Goal: Communication & Community: Answer question/provide support

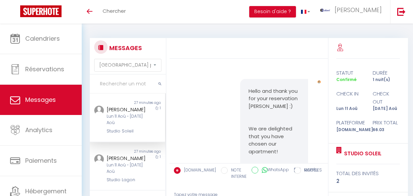
select select "message"
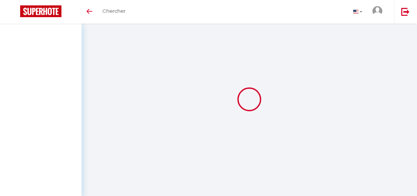
select select "message"
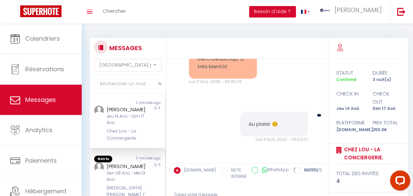
click at [137, 170] on div "[PERSON_NAME]" at bounding box center [126, 166] width 39 height 8
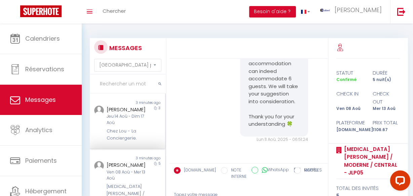
scroll to position [91, 0]
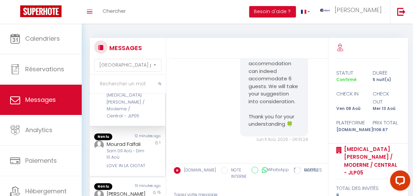
click at [134, 140] on div "12 minutes ago" at bounding box center [146, 136] width 38 height 7
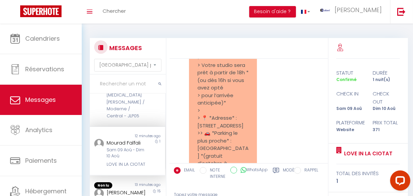
scroll to position [6045, 0]
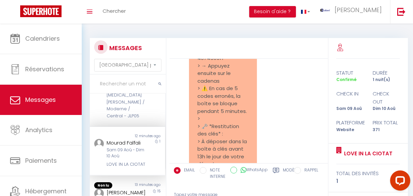
scroll to position [6118, 0]
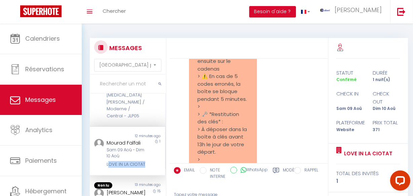
copy div "OVE IN LA CIOTAT"
drag, startPoint x: 107, startPoint y: 175, endPoint x: 79, endPoint y: 76, distance: 103.0
click at [119, 168] on div "LOVE IN LA CIOTAT" at bounding box center [126, 164] width 39 height 7
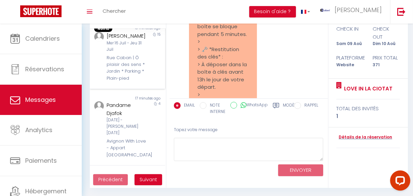
scroll to position [91, 0]
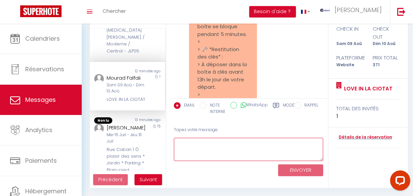
click at [188, 146] on textarea at bounding box center [249, 149] width 150 height 23
type textarea "b"
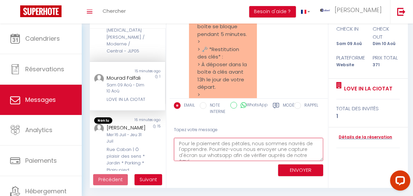
scroll to position [45, 0]
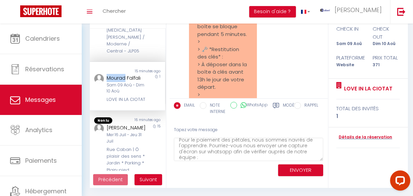
copy div "Mourad"
drag, startPoint x: 117, startPoint y: 87, endPoint x: 124, endPoint y: 88, distance: 7.7
click at [124, 88] on div "Mourad Falfali Sam 09 Aoû - Dim 10 Aoû LOVE IN LA CIOTAT" at bounding box center [124, 88] width 44 height 29
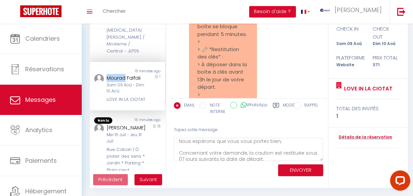
scroll to position [0, 0]
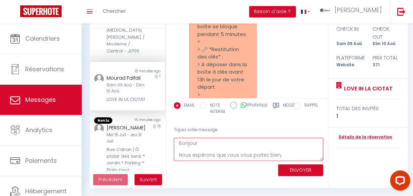
click at [219, 148] on textarea "Bonjour Nous espérons que vous vous portez bien, Concernant votre demande, la c…" at bounding box center [249, 149] width 150 height 23
click at [218, 144] on textarea "Bonjour Nous espérons que vous vous portez bien, Concernant votre demande, la c…" at bounding box center [249, 149] width 150 height 23
paste textarea "Mourad"
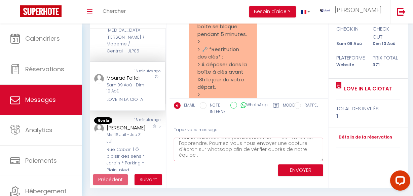
scroll to position [63, 0]
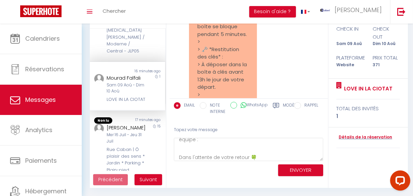
drag, startPoint x: 265, startPoint y: 183, endPoint x: 247, endPoint y: 190, distance: 19.5
click at [264, 183] on div "🌟 Bienvenue et merci pour votre réservation chez Love in La Ciotat ! Nous somme…" at bounding box center [248, 80] width 159 height 215
drag, startPoint x: 279, startPoint y: 60, endPoint x: 241, endPoint y: 83, distance: 44.2
click at [279, 60] on div "Bonjour le dépôt de caution s’annule au bout de combien de temps j’ai été débit…" at bounding box center [249, 121] width 154 height 980
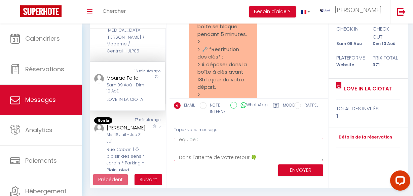
click at [212, 151] on textarea "Bonjour Mourad, Nous espérons que vous vous portez bien, Concernant votre deman…" at bounding box center [249, 149] width 150 height 23
paste textarea "+33 7 68 61 01 30"
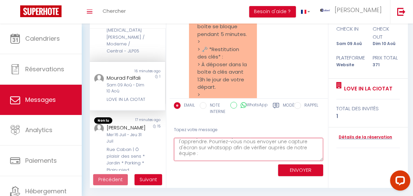
scroll to position [71, 0]
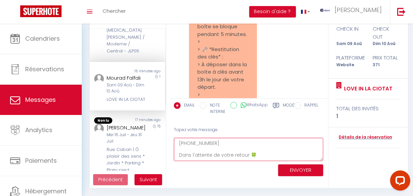
click at [212, 148] on textarea "Bonjour Mourad, Nous espérons que vous vous portez bien, Concernant votre deman…" at bounding box center [249, 149] width 150 height 23
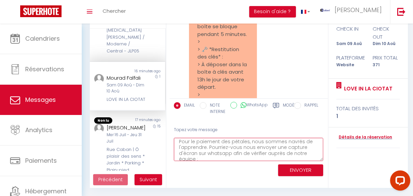
scroll to position [37, 0]
click at [240, 154] on textarea "Bonjour Mourad, Nous espérons que vous vous portez bien, Concernant votre deman…" at bounding box center [249, 149] width 150 height 23
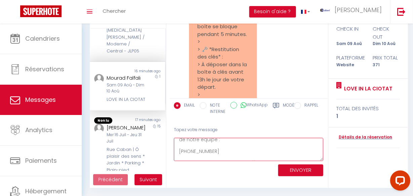
scroll to position [71, 0]
type textarea "Bonjour Mourad, Nous espérons que vous vous portez bien, Concernant votre deman…"
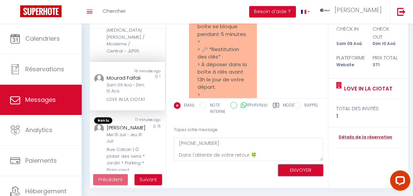
click at [288, 171] on button "ENVOYER" at bounding box center [300, 170] width 45 height 12
click at [287, 166] on button "ENVOYER" at bounding box center [300, 170] width 45 height 12
copy div "Mourad Falfali"
drag, startPoint x: 107, startPoint y: 84, endPoint x: 141, endPoint y: 86, distance: 34.3
click at [141, 82] on div "Mourad Falfali" at bounding box center [126, 78] width 39 height 8
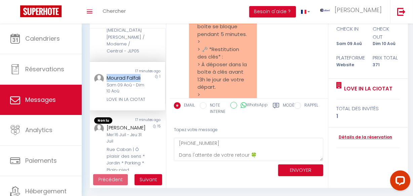
scroll to position [6026, 0]
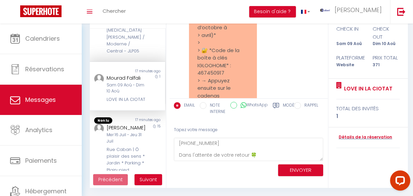
drag, startPoint x: 194, startPoint y: 77, endPoint x: 221, endPoint y: 84, distance: 27.7
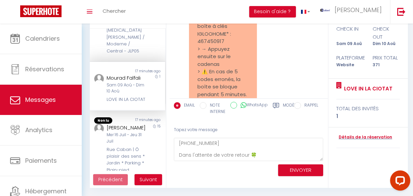
scroll to position [6085, 0]
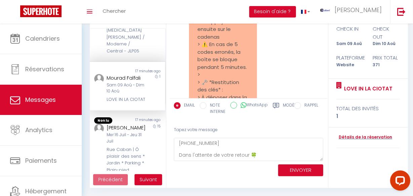
copy pre "j’ai aussi payer un supplément pour des pétales de rose mais rien n’a ete fait …"
drag, startPoint x: 195, startPoint y: 79, endPoint x: 235, endPoint y: 70, distance: 40.8
click at [235, 70] on div "Bonjour le dépôt de caution s’annule au bout de combien de temps j’ai été débit…" at bounding box center [223, 150] width 68 height 947
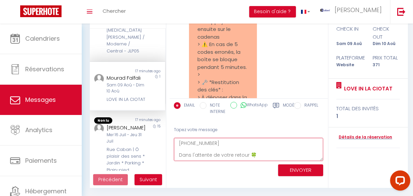
click at [269, 153] on textarea "Bonjour Mourad, Nous espérons que vous vous portez bien, Concernant votre deman…" at bounding box center [249, 149] width 150 height 23
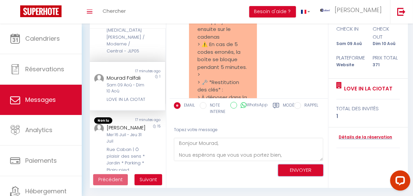
click at [292, 169] on button "ENVOYER" at bounding box center [300, 170] width 45 height 12
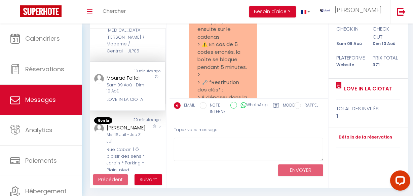
scroll to position [7322, 0]
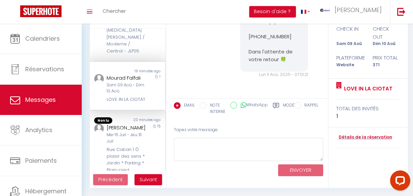
click at [124, 132] on div "Jean-Michel VOISIN" at bounding box center [126, 128] width 39 height 8
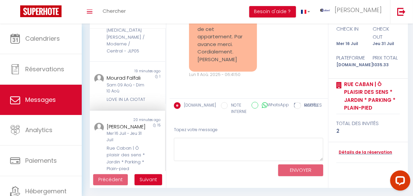
scroll to position [9957, 0]
click at [198, 68] on div "Bonjour, Pouvez-vous me faire parvenir la facture correspondant à la durée de l…" at bounding box center [223, 25] width 68 height 92
drag, startPoint x: 194, startPoint y: 71, endPoint x: 237, endPoint y: 71, distance: 43.7
click at [237, 71] on div "Bonjour, Pouvez-vous me faire parvenir la facture correspondant à la durée de l…" at bounding box center [223, 25] width 68 height 92
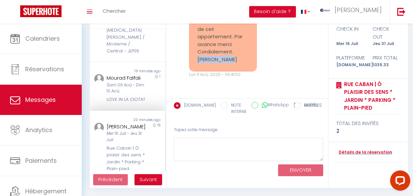
copy pre "[PERSON_NAME]"
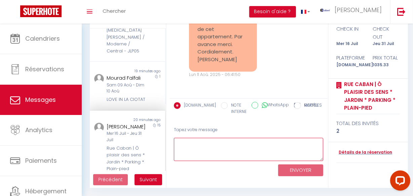
click at [207, 159] on textarea at bounding box center [249, 149] width 150 height 23
click at [207, 152] on textarea at bounding box center [249, 149] width 150 height 23
type textarea "b"
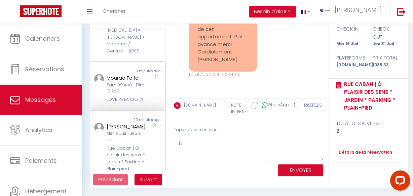
drag, startPoint x: 123, startPoint y: 95, endPoint x: 137, endPoint y: 94, distance: 14.5
click at [123, 95] on div "Sam 09 Aoû - Dim 10 Aoû" at bounding box center [126, 88] width 39 height 13
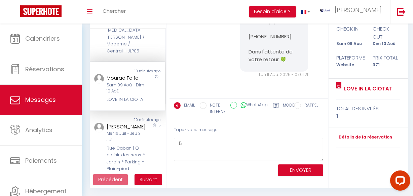
scroll to position [7139, 0]
drag, startPoint x: 118, startPoint y: 150, endPoint x: 140, endPoint y: 143, distance: 23.2
click at [118, 131] on div "Jean-Michel VOISIN" at bounding box center [126, 127] width 39 height 8
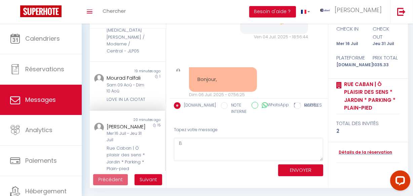
scroll to position [10049, 0]
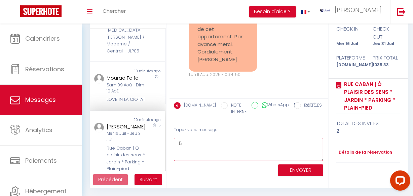
click at [186, 143] on textarea "B" at bounding box center [249, 149] width 150 height 23
paste textarea "[PERSON_NAME]"
click at [238, 141] on textarea "Bonjour Jean-Michel, A quelle adresse mal souhaitez-vous la recevoir s'il vous …" at bounding box center [249, 149] width 150 height 23
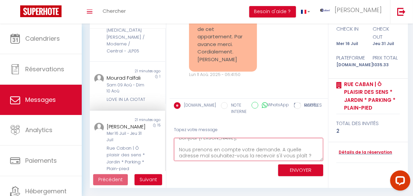
scroll to position [0, 0]
type textarea "Bonjour Jean-Michel, Nous prenons en compte votre demande. A quelle adresse mal…"
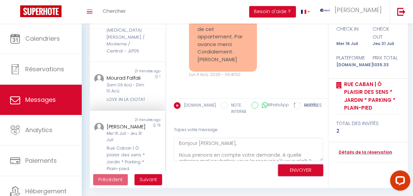
click at [307, 169] on button "ENVOYER" at bounding box center [300, 170] width 45 height 12
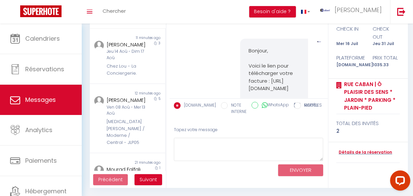
scroll to position [9280, 0]
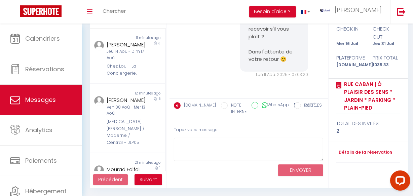
scroll to position [9970, 0]
drag, startPoint x: 247, startPoint y: 47, endPoint x: 277, endPoint y: 50, distance: 30.4
click at [277, 50] on div "CONFIRMATION DE RÉSERVATION Bonjour Jean-Michel, Votre réservation est validée.…" at bounding box center [248, 46] width 158 height 104
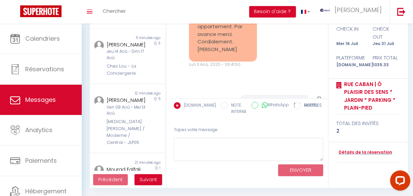
scroll to position [9695, 0]
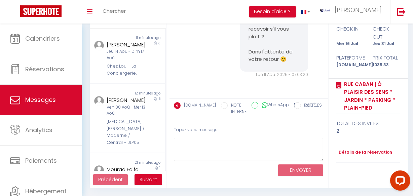
scroll to position [9948, 0]
copy pre "Bonjour, Voici le lien pour télécharger votre facture : https://superhote.com/a…"
drag, startPoint x: 245, startPoint y: 37, endPoint x: 280, endPoint y: 34, distance: 35.1
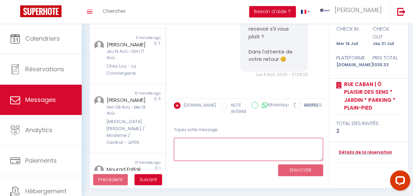
click at [221, 141] on textarea at bounding box center [249, 149] width 150 height 23
paste textarea "Bonjour, Voici le lien pour télécharger votre facture : https://superhote.com/a…"
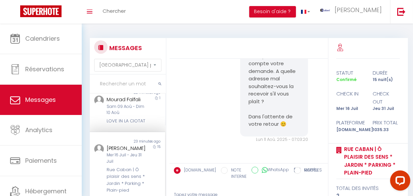
scroll to position [183, 0]
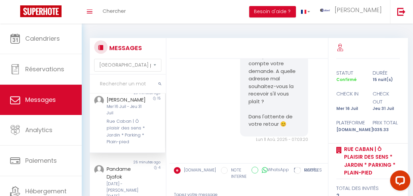
type textarea "Bonjour, Voici le lien pour télécharger votre facture : https://superhote.com/a…"
click at [129, 116] on div "Mer 16 Juil - Jeu 31 Juil" at bounding box center [126, 110] width 39 height 13
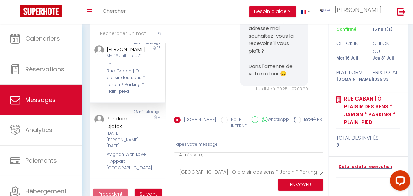
scroll to position [65, 0]
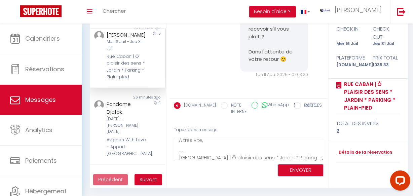
click at [298, 165] on button "ENVOYER" at bounding box center [300, 170] width 45 height 12
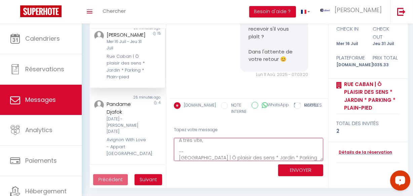
click at [253, 149] on textarea "Bonjour, Voici le lien pour télécharger votre facture : https://superhote.com/a…" at bounding box center [249, 149] width 150 height 23
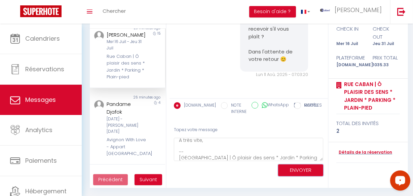
click at [304, 169] on button "ENVOYER" at bounding box center [300, 170] width 45 height 12
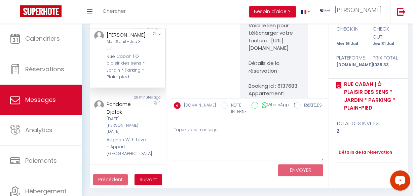
scroll to position [10496, 0]
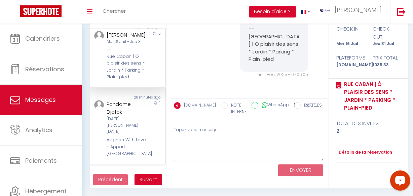
click at [138, 135] on div "Mar 21 Oct - Sam 25 Oct" at bounding box center [126, 125] width 39 height 19
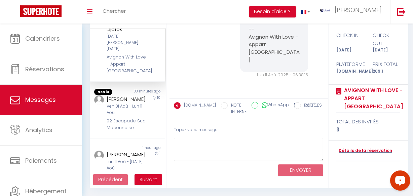
scroll to position [275, 0]
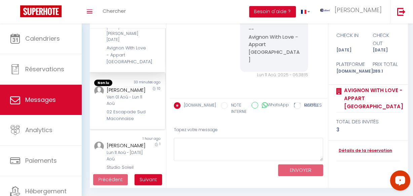
click at [144, 86] on div "33 minutes ago" at bounding box center [146, 83] width 38 height 7
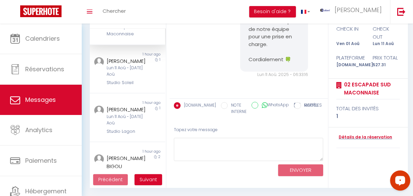
scroll to position [366, 0]
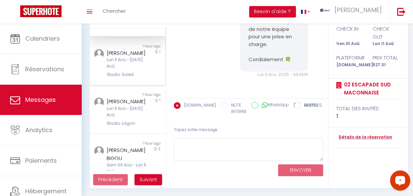
click at [146, 78] on div "1" at bounding box center [155, 63] width 19 height 29
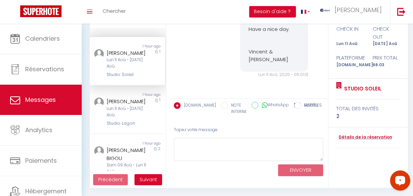
scroll to position [458, 0]
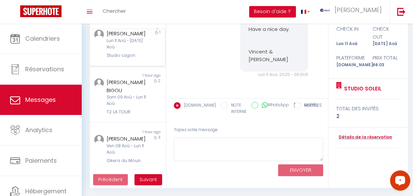
click at [154, 59] on div "1" at bounding box center [155, 44] width 19 height 29
click at [135, 94] on div "Sandrine BESSET BIGOU" at bounding box center [126, 86] width 39 height 16
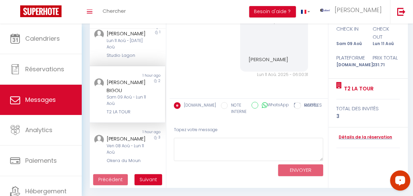
scroll to position [483, 0]
click at [135, 140] on div "Rochelle Ingram" at bounding box center [126, 139] width 39 height 8
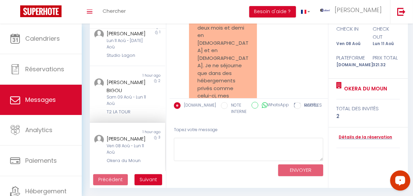
scroll to position [7853, 0]
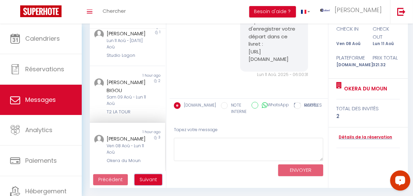
click at [152, 176] on button "Suivant" at bounding box center [148, 179] width 28 height 11
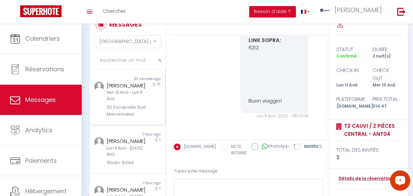
scroll to position [0, 0]
click at [129, 114] on div "02 Escapade Sud Maconnaise" at bounding box center [126, 111] width 39 height 14
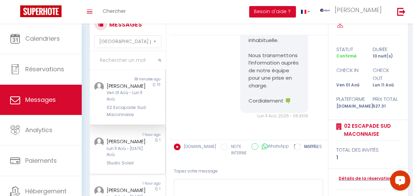
drag, startPoint x: 128, startPoint y: 163, endPoint x: 126, endPoint y: 157, distance: 6.7
click at [128, 146] on div "Anastasiia Sokareva" at bounding box center [126, 141] width 39 height 8
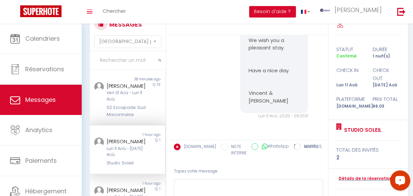
scroll to position [91, 0]
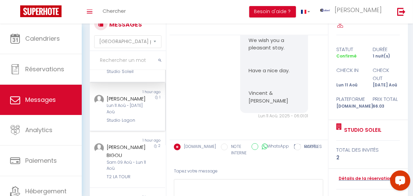
click at [124, 115] on div "Lun 11 Aoû - Mar 12 Aoû" at bounding box center [126, 109] width 39 height 13
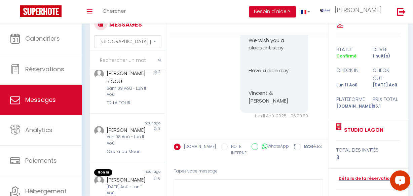
scroll to position [183, 0]
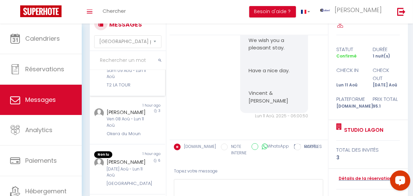
click at [137, 80] on div "Sam 09 Aoû - Lun 11 Aoû" at bounding box center [126, 74] width 39 height 13
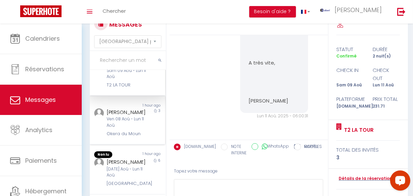
click at [151, 137] on div "3" at bounding box center [155, 122] width 19 height 29
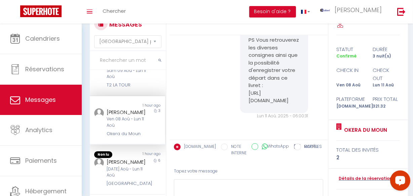
scroll to position [275, 0]
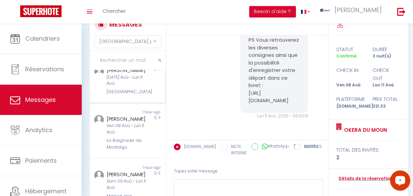
click at [146, 95] on div "6" at bounding box center [155, 80] width 19 height 29
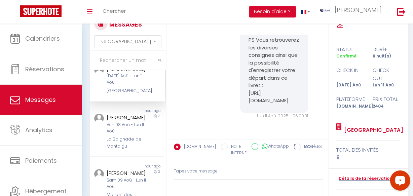
scroll to position [366, 0]
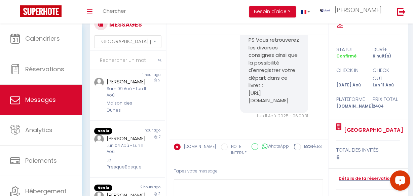
click at [135, 30] on div "ISABELLE COATHALEM" at bounding box center [126, 26] width 39 height 8
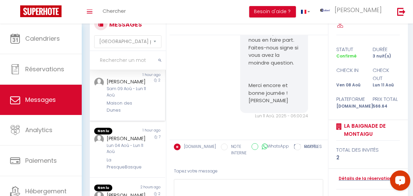
click at [151, 114] on div "2" at bounding box center [155, 96] width 19 height 36
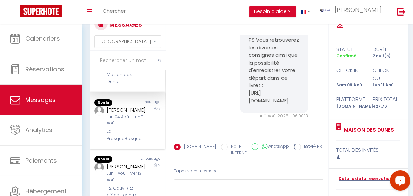
scroll to position [458, 0]
click at [146, 137] on div "7" at bounding box center [155, 124] width 19 height 36
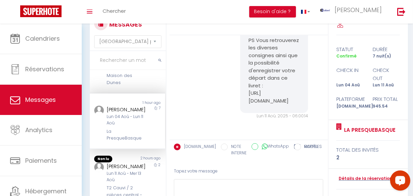
scroll to position [460, 0]
drag, startPoint x: 143, startPoint y: 167, endPoint x: 141, endPoint y: 162, distance: 4.9
click at [142, 165] on div "Correale Alessio Lun 11 Aoû - Mer 13 Aoû T2 Cauvi / 2 pièces central - ANT04 2" at bounding box center [127, 183] width 75 height 43
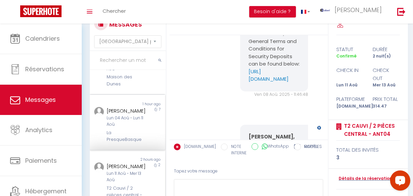
scroll to position [65, 0]
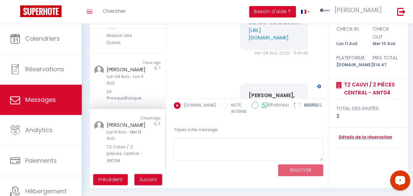
click at [157, 181] on button "Suivant" at bounding box center [148, 179] width 28 height 11
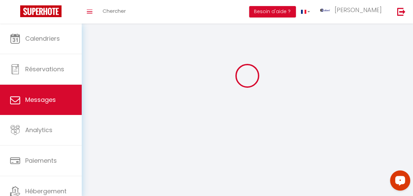
scroll to position [24, 0]
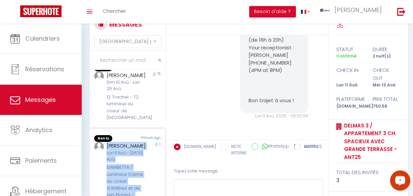
scroll to position [490, 0]
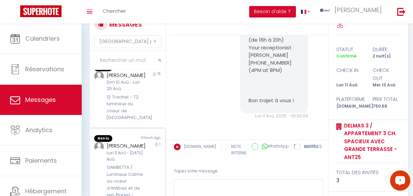
click at [158, 147] on div "1" at bounding box center [155, 174] width 19 height 64
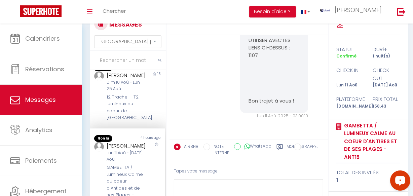
scroll to position [489, 0]
drag, startPoint x: 127, startPoint y: 94, endPoint x: 127, endPoint y: 82, distance: 12.4
click at [127, 86] on div "Kateryna Kulykova Dim 10 Aoû - Lun 25 Aoû 12 Trachel - T2 lumineux au coeur de …" at bounding box center [124, 98] width 44 height 50
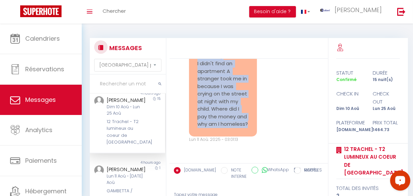
drag, startPoint x: 198, startPoint y: 141, endPoint x: 235, endPoint y: 132, distance: 38.5
click at [235, 132] on div "Hello Kateryna, To make your arrival and stay more pleasant, please fill out th…" at bounding box center [248, 111] width 158 height 104
copy div "i can't find Lun 11 Aoû. 2025 - 01:19:28 Vaše zpráva bude odeslána ubytování pr…"
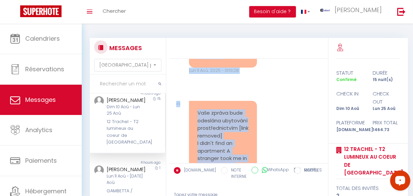
scroll to position [5488, 0]
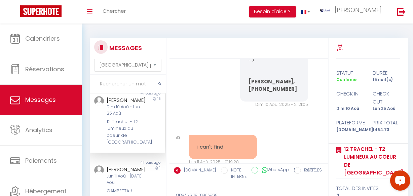
drag, startPoint x: 245, startPoint y: 131, endPoint x: 284, endPoint y: 148, distance: 42.0
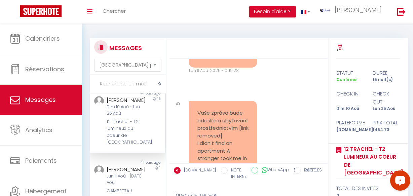
scroll to position [5576, 0]
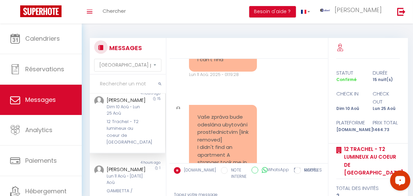
copy p "https://drive.google.com/file/d/1AwvSzjdD8uGwRdE61e8NQCH0JfVwytVD/view?usp=driv…"
drag, startPoint x: 243, startPoint y: 66, endPoint x: 293, endPoint y: 107, distance: 64.7
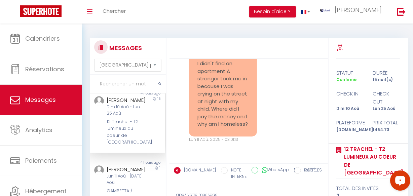
scroll to position [65, 0]
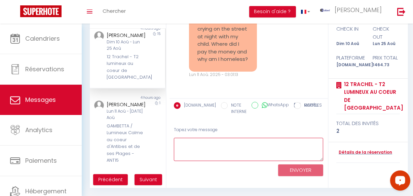
click at [206, 151] on textarea at bounding box center [249, 149] width 150 height 23
paste textarea "Hello We are sincerely sorry to hear this. You had all the access instructions …"
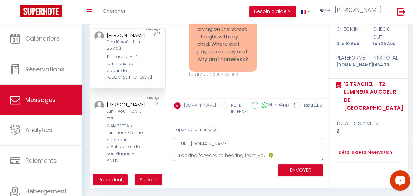
scroll to position [0, 0]
click at [198, 139] on textarea "Hello We are sincerely sorry to hear this. You had all the access instructions …" at bounding box center [249, 149] width 150 height 23
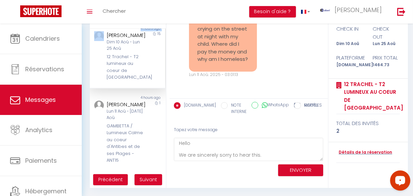
scroll to position [452, 0]
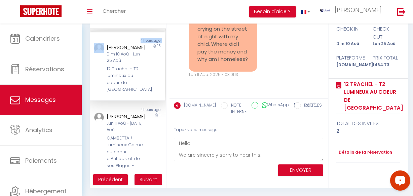
drag, startPoint x: 106, startPoint y: 32, endPoint x: 135, endPoint y: 47, distance: 33.1
copy div "Kateryna"
drag, startPoint x: 130, startPoint y: 70, endPoint x: 103, endPoint y: 71, distance: 27.3
click at [103, 71] on div "Kateryna Kulykova Dim 10 Aoû - Lun 25 Aoû 12 Trachel - T2 lumineux au coeur de …" at bounding box center [124, 68] width 44 height 50
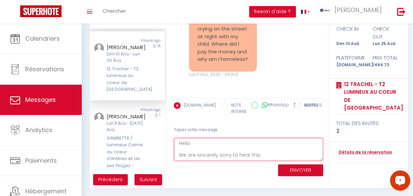
click at [213, 141] on textarea "Hello We are sincerely sorry to hear this. You had all the access instructions …" at bounding box center [249, 149] width 150 height 23
paste textarea "Kateryna"
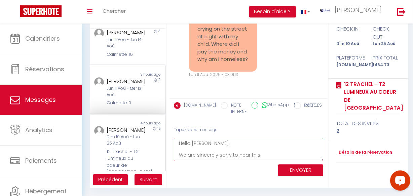
scroll to position [360, 0]
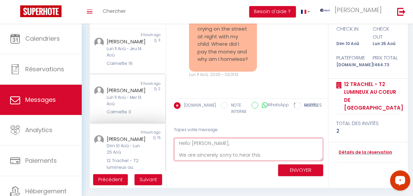
type textarea "Hello Kateryna, We are sincerely sorry to hear this. You had all the access ins…"
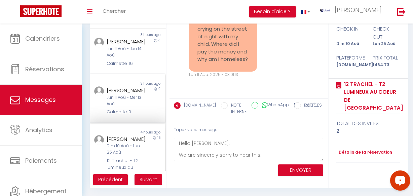
click at [128, 107] on div "Lun 11 Aoû - Mer 13 Aoû" at bounding box center [126, 100] width 39 height 13
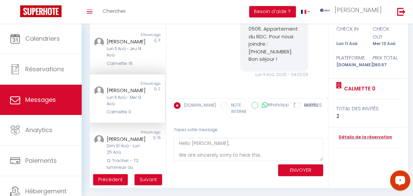
scroll to position [452, 0]
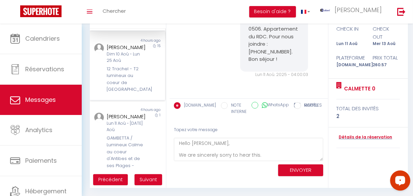
click at [128, 93] on div "12 Trachel - T2 lumineux au coeur de Nice" at bounding box center [126, 80] width 39 height 28
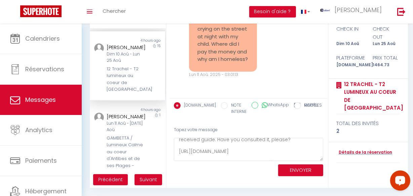
scroll to position [47, 0]
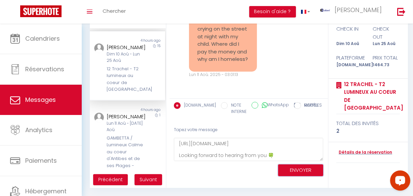
click at [290, 172] on button "ENVOYER" at bounding box center [300, 170] width 45 height 12
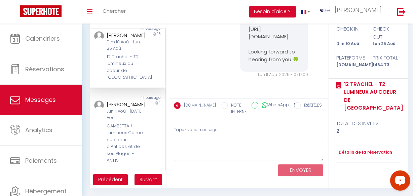
scroll to position [488, 0]
click at [134, 118] on div "Lun 11 Aoû - Mar 12 Aoû" at bounding box center [126, 114] width 39 height 13
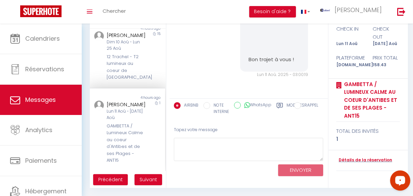
scroll to position [1274, 0]
click at [147, 180] on span "Suivant" at bounding box center [147, 179] width 17 height 7
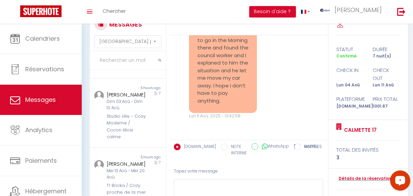
scroll to position [0, 0]
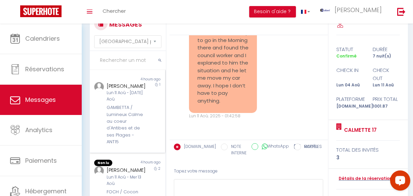
click at [146, 132] on div "1" at bounding box center [155, 114] width 19 height 64
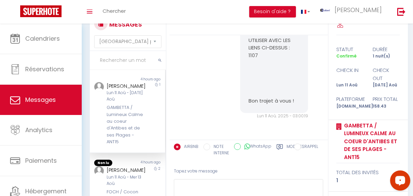
scroll to position [1274, 0]
click at [138, 162] on div "4 hours ago" at bounding box center [146, 163] width 38 height 7
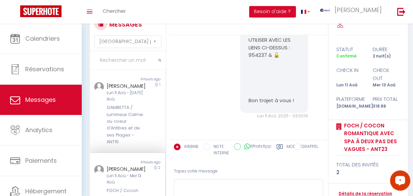
scroll to position [91, 0]
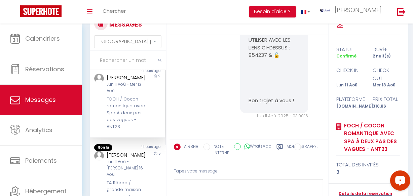
click at [134, 120] on div "FOCH / Cocon romantique avec Spa À deux pas des vagues - ANT23" at bounding box center [126, 113] width 39 height 34
click at [134, 176] on div "Lun 11 Aoû - Sam 16 Aoû" at bounding box center [126, 168] width 39 height 19
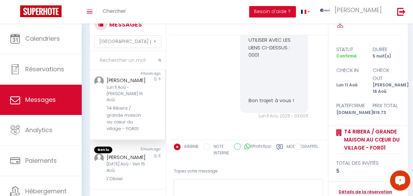
scroll to position [183, 0]
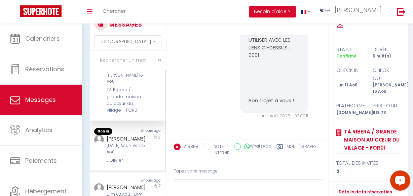
click at [132, 143] on div "Petru CALANCEA" at bounding box center [126, 139] width 39 height 8
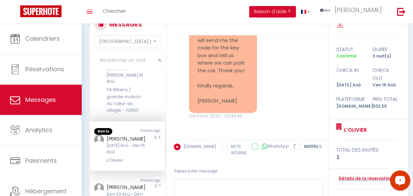
scroll to position [1360, 0]
copy div "L'Olivier"
drag, startPoint x: 127, startPoint y: 179, endPoint x: 104, endPoint y: 179, distance: 22.9
click at [104, 170] on div "Non lu 5 hours ago Petru CALANCEA Mar 12 Aoû - Ven 15 Aoû L'Olivier 3" at bounding box center [127, 145] width 75 height 49
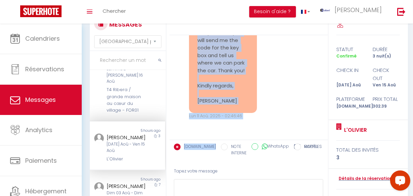
scroll to position [1351, 0]
drag, startPoint x: 192, startPoint y: 126, endPoint x: 239, endPoint y: 108, distance: 51.1
click at [240, 109] on div "Petru Calancea Request Good morning! I want to confirm that there are no change…" at bounding box center [223, 21] width 68 height 183
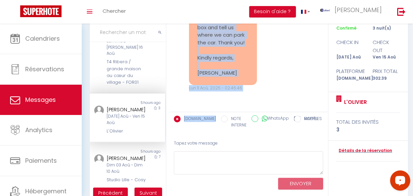
scroll to position [65, 0]
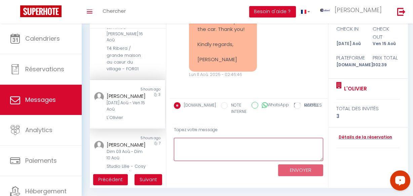
click at [250, 139] on textarea at bounding box center [249, 149] width 150 height 23
click at [232, 149] on textarea at bounding box center [249, 149] width 150 height 23
paste textarea "Hello Petru, Thank you for your feedback; we look forward to welcoming you to o…"
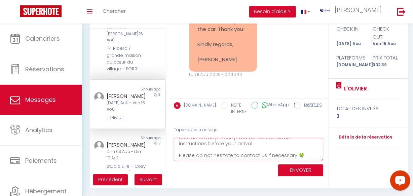
scroll to position [0, 0]
click at [248, 154] on textarea "Hello Petru, Thank you for your feedback; we look forward to welcoming you to o…" at bounding box center [249, 149] width 150 height 23
type textarea "Hello Petru, Thank you for your feedback,we look forward to welcoming you to ou…"
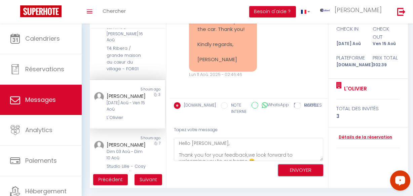
click at [294, 168] on button "ENVOYER" at bounding box center [300, 170] width 45 height 12
click at [287, 172] on button "ENVOYER" at bounding box center [300, 170] width 45 height 12
click at [301, 168] on button "ENVOYER" at bounding box center [300, 170] width 45 height 12
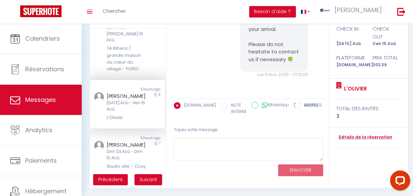
scroll to position [275, 0]
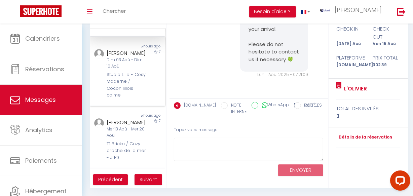
click at [130, 57] on div "Ioannis Baraklis" at bounding box center [126, 53] width 39 height 8
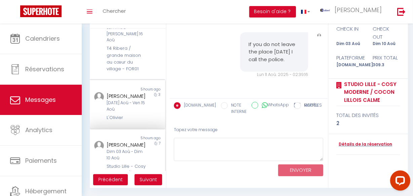
scroll to position [366, 0]
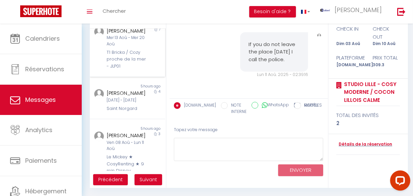
click at [132, 70] on div "T1 Bricka / Cozy proche de la mer - JLP01" at bounding box center [126, 59] width 39 height 21
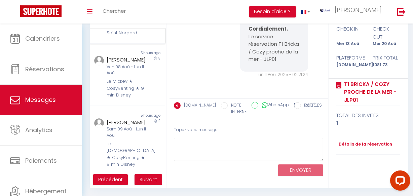
scroll to position [458, 0]
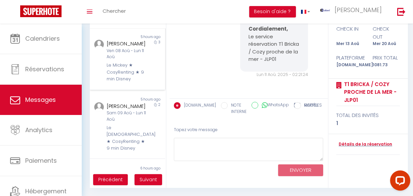
click at [132, 77] on div "Non lu 5 hours ago Luca Capaldo Ven 08 Aoû - Lun 11 Aoû Le Mickey ★ CosyRenting…" at bounding box center [127, 59] width 75 height 63
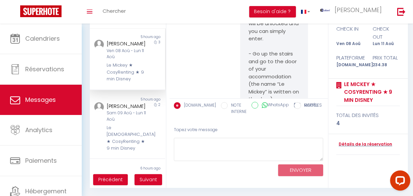
scroll to position [2490, 0]
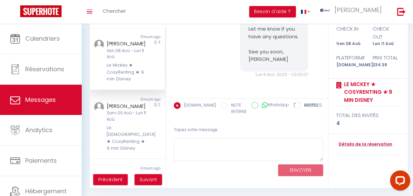
click at [132, 60] on div "Ven 08 Aoû - Lun 11 Aoû" at bounding box center [126, 54] width 39 height 13
click at [131, 110] on div "Lise Doublet" at bounding box center [126, 106] width 39 height 8
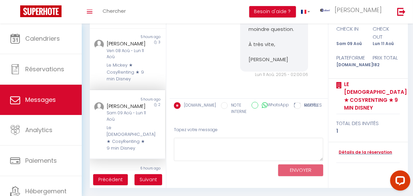
scroll to position [542, 0]
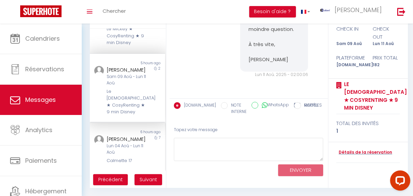
click at [131, 143] on div "Lun 04 Aoû - Lun 11 Aoû" at bounding box center [126, 149] width 39 height 13
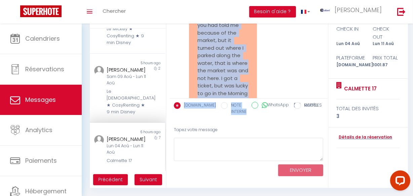
scroll to position [2375, 0]
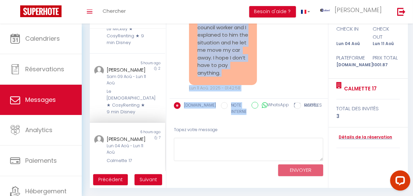
drag, startPoint x: 192, startPoint y: 67, endPoint x: 241, endPoint y: 85, distance: 52.3
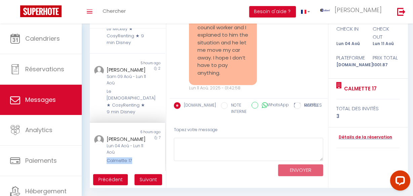
scroll to position [542, 0]
drag, startPoint x: 120, startPoint y: 164, endPoint x: 81, endPoint y: 73, distance: 99.4
click at [141, 160] on div "Non lu 6 hours ago Nancy Wangari Lun 04 Aoû - Lun 11 Aoû Calmette 17 7" at bounding box center [127, 147] width 75 height 48
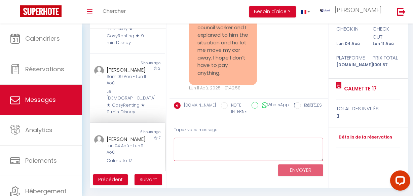
click at [194, 151] on textarea at bounding box center [249, 149] width 150 height 23
paste textarea "Hello Thank you for letting us know; we're sorry for the inconvenience. Please …"
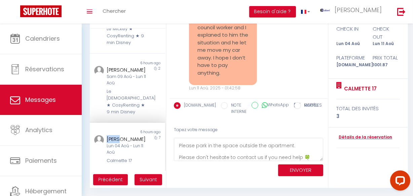
drag, startPoint x: 106, startPoint y: 131, endPoint x: 172, endPoint y: 147, distance: 68.1
click at [130, 135] on div "Nancy Wangari" at bounding box center [126, 139] width 39 height 8
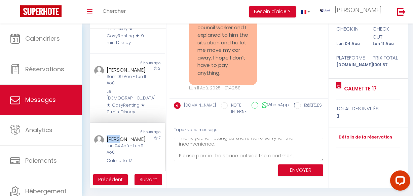
scroll to position [0, 0]
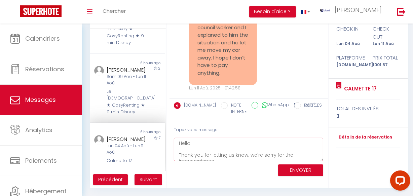
click at [205, 143] on textarea "Hello Thank you for letting us know; we're sorry for the inconvenience. Please …" at bounding box center [249, 149] width 150 height 23
paste textarea "Nancy"
type textarea "Hello Nancy, Thank you for letting us know; we're sorry for the inconvenience. …"
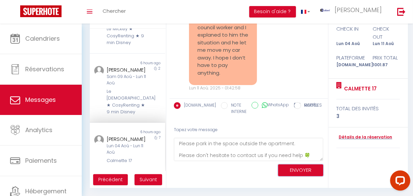
click at [297, 170] on button "ENVOYER" at bounding box center [300, 170] width 45 height 12
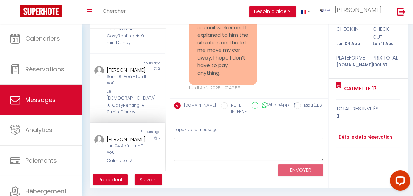
scroll to position [2560, 0]
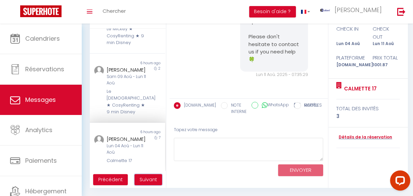
click at [150, 182] on span "Suivant" at bounding box center [147, 179] width 17 height 7
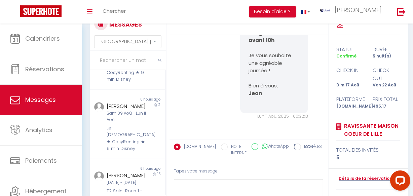
scroll to position [0, 0]
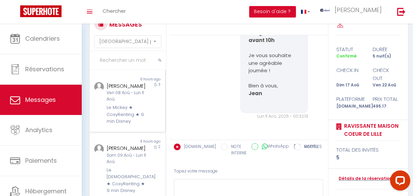
click at [126, 112] on div "Le Mickey ★ CosyRenting ★ 9 min Disney" at bounding box center [126, 114] width 39 height 21
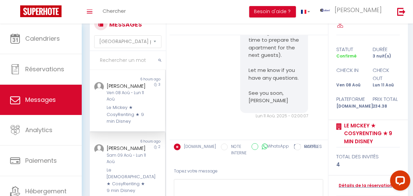
click at [127, 154] on div "Sam 09 Aoû - Lun 11 Aoû" at bounding box center [126, 158] width 39 height 13
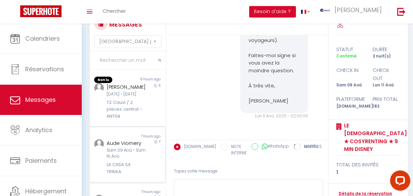
scroll to position [183, 0]
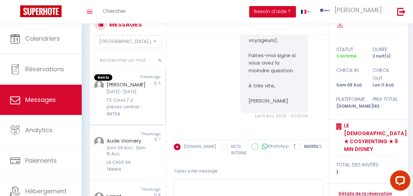
click at [120, 112] on div "T2 Cauvi / 2 pièces central - ANT04" at bounding box center [126, 107] width 39 height 21
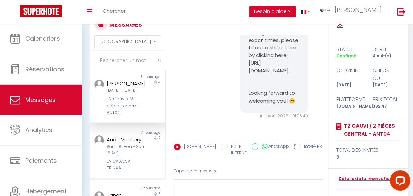
click at [128, 156] on div "Sam 09 Aoû - Sam 16 Aoû" at bounding box center [126, 150] width 39 height 13
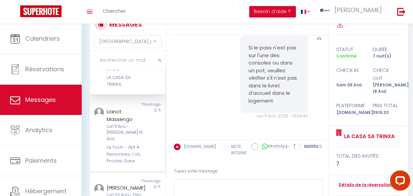
scroll to position [275, 0]
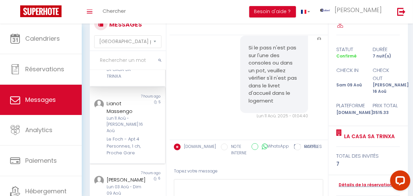
click at [128, 145] on div "Le Foch - Apt 4 Personnes, 1 ch, Proche Gare" at bounding box center [126, 146] width 39 height 21
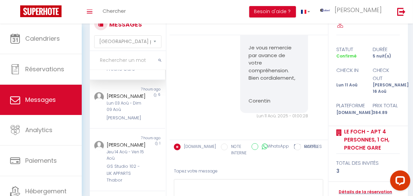
scroll to position [366, 0]
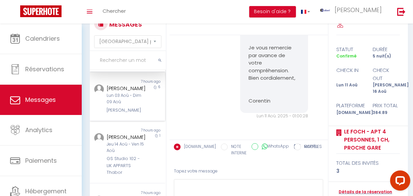
click at [128, 114] on div "Gregoire Touron Lun 03 Aoû - Dim 09 Aoû Ty Grégoire - Wifi - Campagne" at bounding box center [124, 98] width 44 height 29
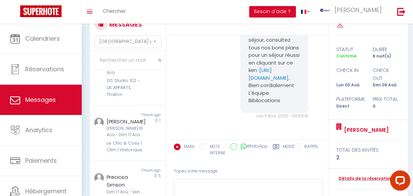
scroll to position [499, 0]
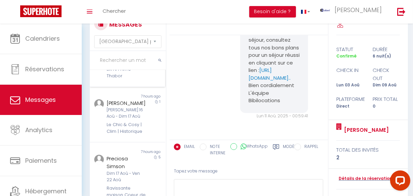
click at [128, 73] on div "GS Studio 102 - LIK APPARTS Thabor" at bounding box center [126, 69] width 39 height 21
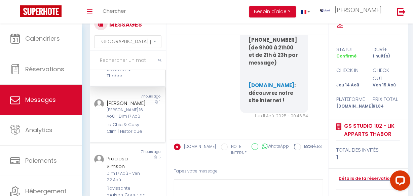
click at [128, 111] on div "Sam 16 Aoû - Dim 17 Aoû" at bounding box center [126, 113] width 39 height 13
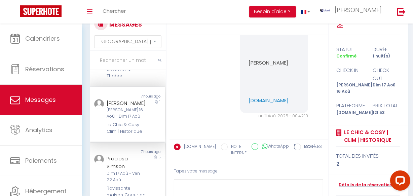
click at [128, 168] on div "Preciosa Simson" at bounding box center [126, 163] width 39 height 16
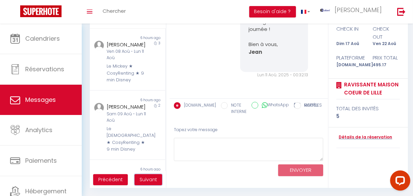
click at [147, 175] on button "Suivant" at bounding box center [148, 179] width 28 height 11
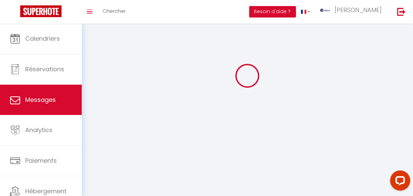
scroll to position [24, 0]
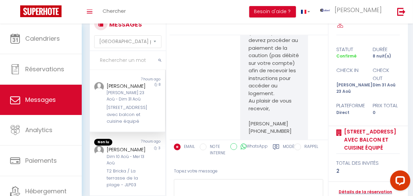
scroll to position [1534, 0]
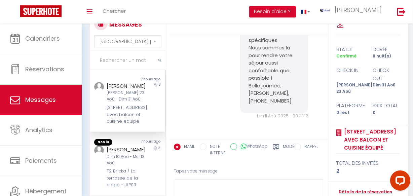
click at [130, 118] on div "24 Rue Michelet · T2 avec balcon et cuisine équipé" at bounding box center [126, 114] width 39 height 21
click at [130, 154] on div "Libor Kučera" at bounding box center [126, 150] width 39 height 8
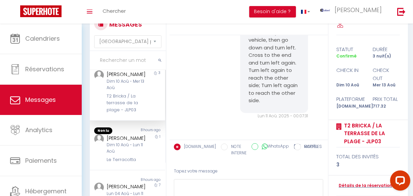
scroll to position [91, 0]
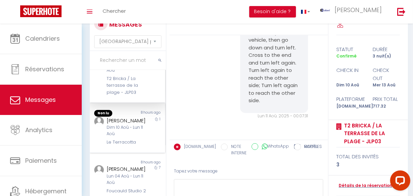
click at [127, 133] on div "Dim 10 Aoû - Lun 11 Aoû" at bounding box center [126, 130] width 39 height 13
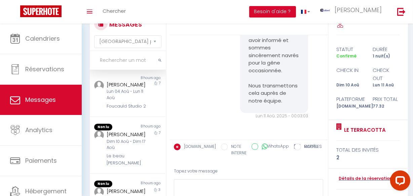
scroll to position [183, 0]
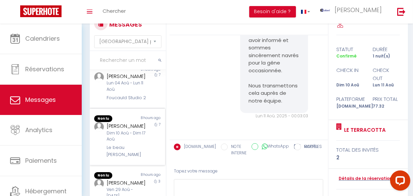
click at [127, 122] on div "8 hours ago" at bounding box center [146, 118] width 38 height 7
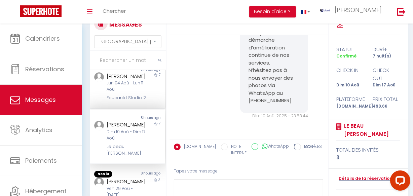
click at [125, 93] on div "Lun 04 Aoû - Lun 11 Aoû" at bounding box center [126, 86] width 39 height 13
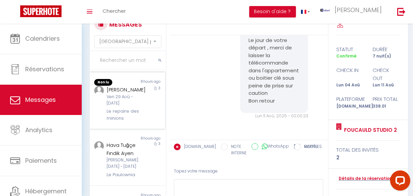
click at [128, 107] on div "Ven 29 Aoû - Lun 01 Sep" at bounding box center [126, 100] width 39 height 13
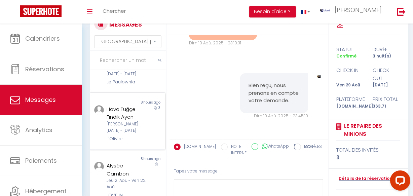
click at [127, 105] on div "8 hours ago" at bounding box center [146, 102] width 38 height 5
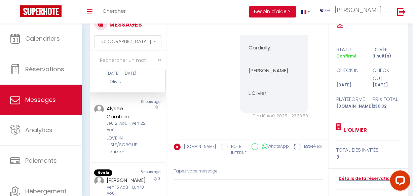
click at [127, 136] on div "LOVE IN L'ISLE/SORGUE L'aurore" at bounding box center [126, 145] width 39 height 21
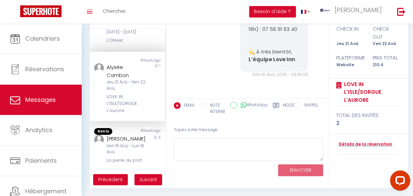
click at [127, 136] on div "Kamel Loucif" at bounding box center [126, 139] width 39 height 8
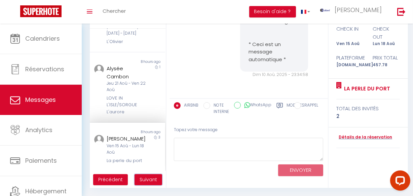
click at [143, 180] on span "Suivant" at bounding box center [147, 179] width 17 height 7
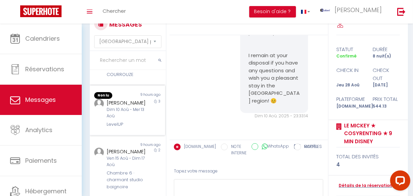
click at [140, 107] on div "Lazaro Jiménez Clemente" at bounding box center [126, 103] width 39 height 8
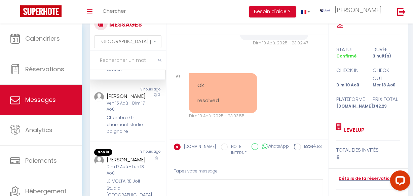
click at [140, 161] on div "Natacha De la Simone" at bounding box center [126, 160] width 39 height 8
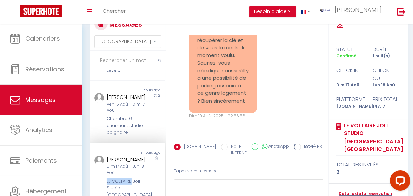
drag, startPoint x: 130, startPoint y: 181, endPoint x: 80, endPoint y: 102, distance: 94.0
click at [104, 177] on div "Natacha De la Simone Dim 17 Aoû - Lun 18 Aoû LE VOLTAIRE Joli Studio Neuf Centr…" at bounding box center [124, 181] width 44 height 50
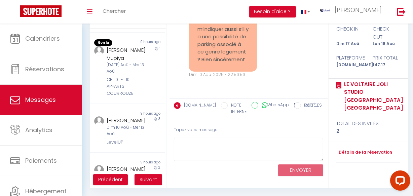
scroll to position [390, 0]
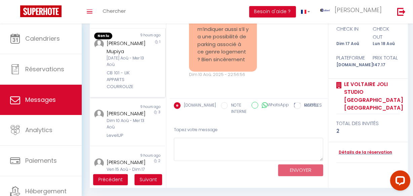
click at [127, 68] on div "Mar 12 Aoû - Mer 13 Aoû" at bounding box center [126, 61] width 39 height 13
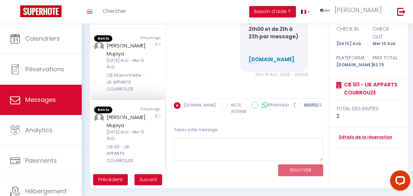
scroll to position [298, 0]
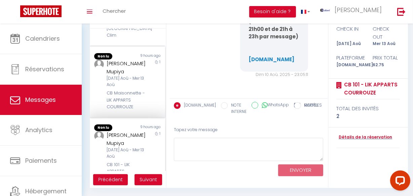
click at [127, 88] on div "Mar 12 Aoû - Mer 13 Aoû" at bounding box center [126, 81] width 39 height 13
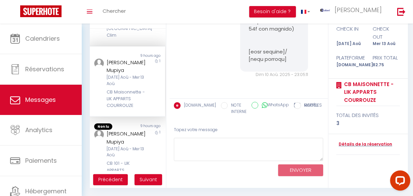
scroll to position [206, 0]
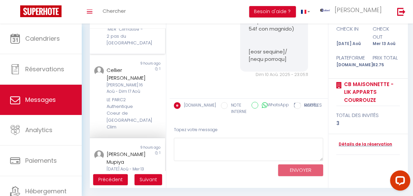
click at [127, 46] on div ""MER" Climatisé - 2 pas du port -Place aux Herbes" at bounding box center [126, 36] width 39 height 21
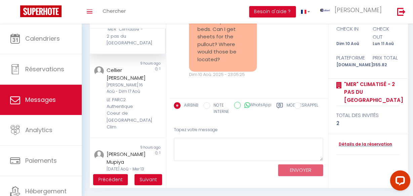
scroll to position [115, 0]
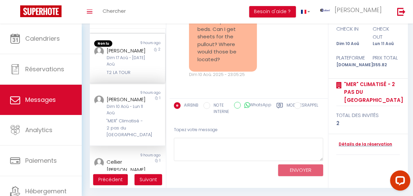
click at [127, 68] on div "Dim 17 Aoû - Mar 19 Aoû" at bounding box center [126, 61] width 39 height 13
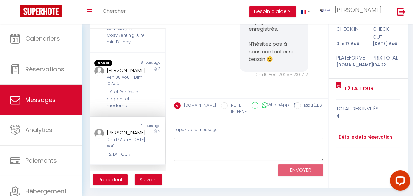
scroll to position [23, 0]
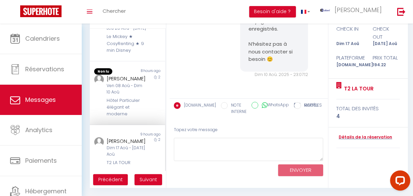
click at [128, 83] on div "Hakima Yahioune" at bounding box center [126, 79] width 39 height 8
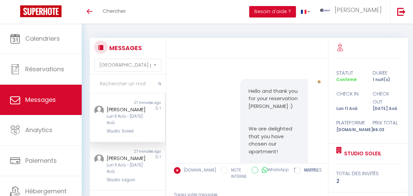
select select "message"
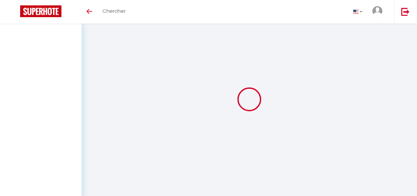
select select "message"
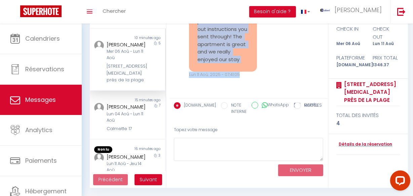
scroll to position [10467, 0]
copy pre "Hi we have checked out and put the key back in the lock box, apologies didn’t s…"
drag, startPoint x: 194, startPoint y: 36, endPoint x: 199, endPoint y: 32, distance: 6.5
click at [245, 67] on div "Hi we have checked out and put the key back in the lock box, apologies didn’t s…" at bounding box center [223, 10] width 68 height 123
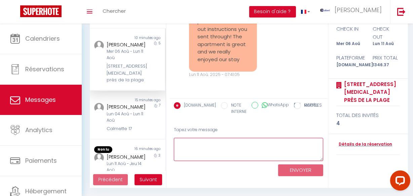
click at [220, 151] on textarea at bounding box center [249, 149] width 150 height 23
paste textarea "Hello Your departure and keys are well received. We thank you warmly for your m…"
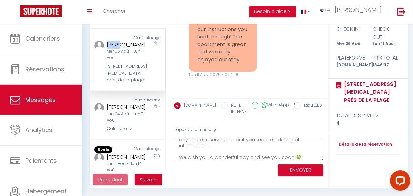
copy div "Logan"
drag, startPoint x: 106, startPoint y: 45, endPoint x: 121, endPoint y: 44, distance: 15.2
click at [121, 44] on div "Logan Stewart" at bounding box center [126, 45] width 39 height 8
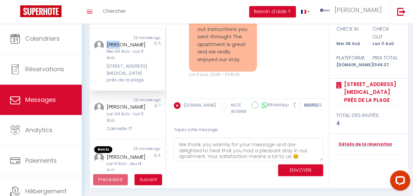
scroll to position [0, 0]
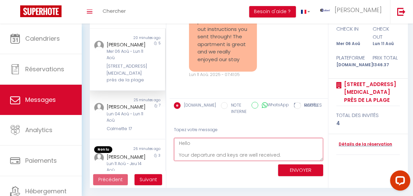
click at [219, 138] on textarea "Hello Your departure and keys are well received. We thank you warmly for your m…" at bounding box center [249, 149] width 150 height 23
paste textarea "Logan"
type textarea "Hello Logan, Your departure and keys are well received. We thank you warmly for…"
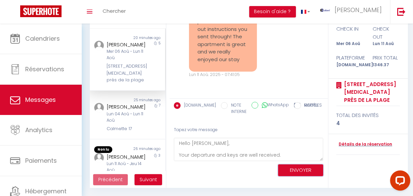
click at [288, 167] on button "ENVOYER" at bounding box center [300, 170] width 45 height 12
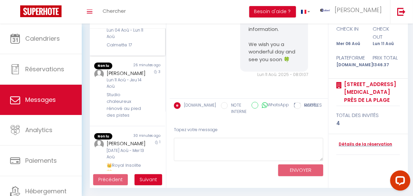
scroll to position [91, 0]
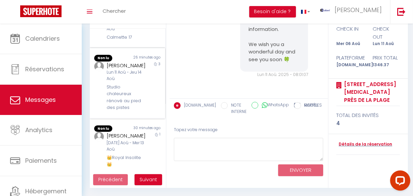
click at [134, 70] on div "Romain Garnier" at bounding box center [126, 66] width 39 height 8
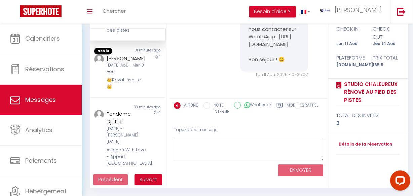
scroll to position [183, 0]
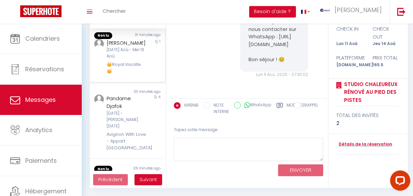
click at [134, 59] on div "Mar 12 Aoû - Mer 13 Aoû" at bounding box center [126, 53] width 39 height 13
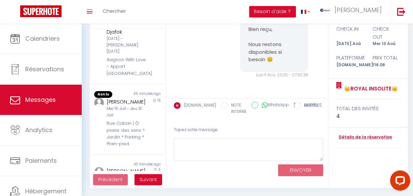
scroll to position [275, 0]
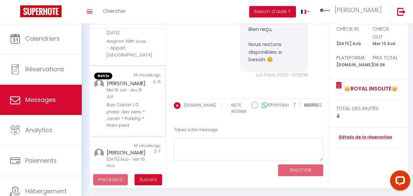
click at [131, 87] on div "Jean-Michel VOISIN" at bounding box center [126, 83] width 39 height 8
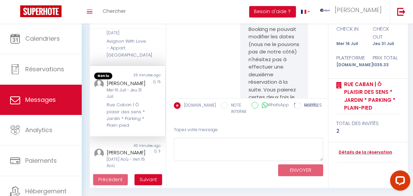
scroll to position [10667, 0]
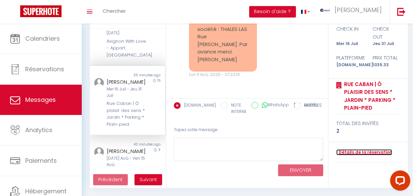
click at [347, 150] on link "Détails de la réservation" at bounding box center [364, 152] width 56 height 6
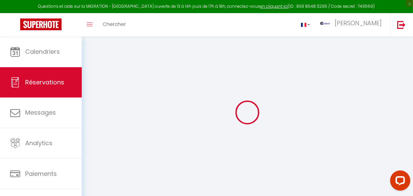
type input "[PERSON_NAME]"
type input "VOISIN"
type input "jvoisi.266446@guest.booking.com"
type input "+33671703826"
type input "78600"
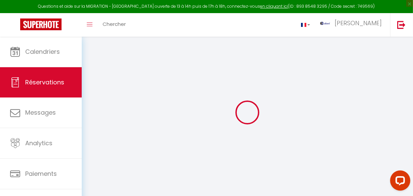
type input "[STREET_ADDRESS]"
type input "Le Mesnil le Roi"
select select "FR"
type input "168.58"
type input "14.49"
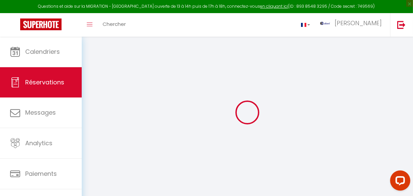
select select "25126"
select select "1"
select select
type input "2"
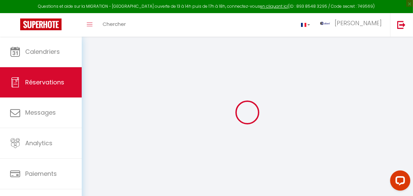
select select "12"
select select "15"
type input "961.62"
checkbox input "false"
select select "2"
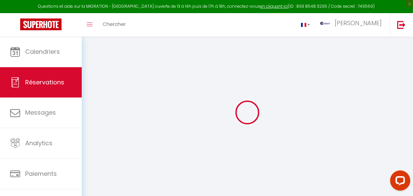
type input "25"
type input "0"
select select
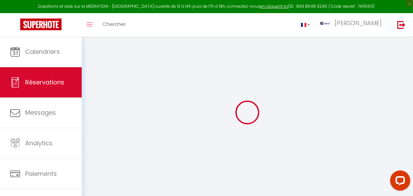
checkbox input "false"
select select
checkbox input "false"
select select
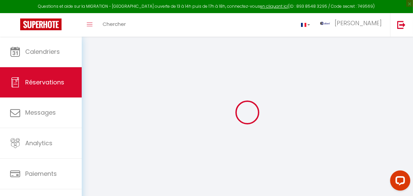
select select
checkbox input "false"
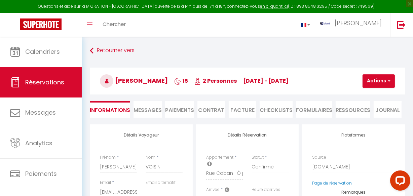
select select
checkbox input "false"
type textarea "** THIS RESERVATION HAS BEEN PRE-PAID ** Reservation has a cancellation grace p…"
type input "30"
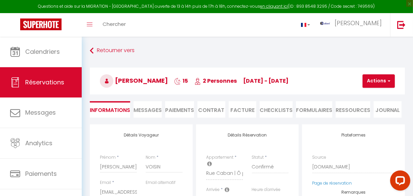
type input "43.71"
select select
checkbox input "false"
select select
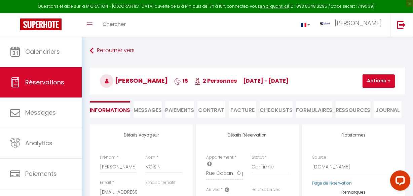
select select
click at [147, 106] on li "Messages" at bounding box center [147, 109] width 28 height 16
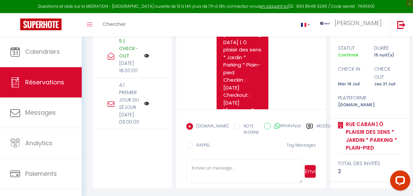
scroll to position [11732, 0]
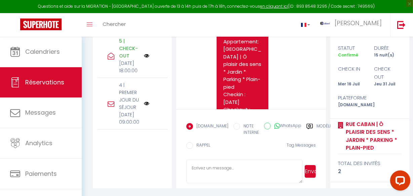
scroll to position [11708, 0]
copy pre "jean-michel.voisin@thalesgrop.com"
drag, startPoint x: 233, startPoint y: 51, endPoint x: 254, endPoint y: 72, distance: 29.7
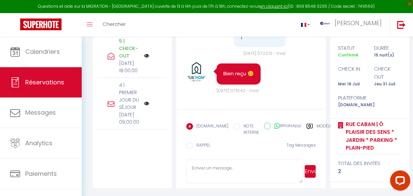
scroll to position [13127, 0]
copy pre "pour votre réponse rapide à me demande. Cependant, pourriez vous ajouter (en pl…"
drag, startPoint x: 236, startPoint y: 93, endPoint x: 262, endPoint y: 45, distance: 54.9
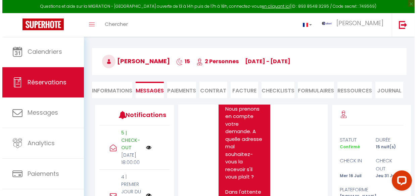
scroll to position [0, 0]
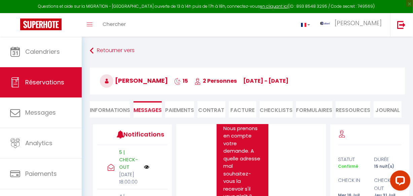
click at [247, 102] on li "Facture" at bounding box center [243, 109] width 28 height 16
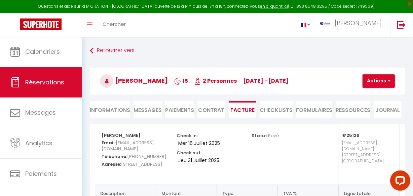
click at [382, 85] on button "Actions" at bounding box center [378, 80] width 32 height 13
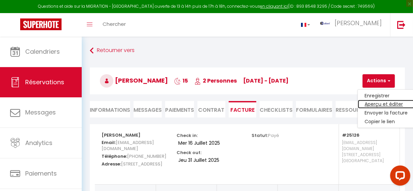
click at [382, 103] on link "Aperçu et éditer" at bounding box center [386, 104] width 56 height 9
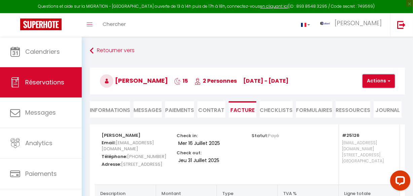
click at [380, 86] on button "Actions" at bounding box center [378, 80] width 32 height 13
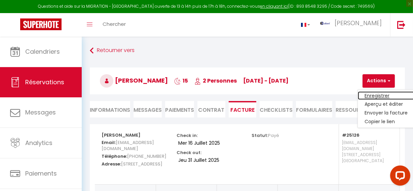
click at [377, 92] on link "Enregistrer" at bounding box center [386, 95] width 56 height 9
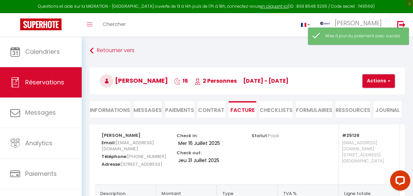
click at [375, 83] on button "Actions" at bounding box center [378, 80] width 32 height 13
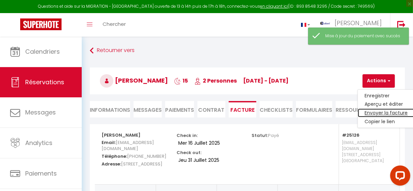
click at [374, 111] on link "Envoyer la facture" at bounding box center [386, 113] width 56 height 9
type input "jvoisi.266446@guest.booking.com"
select select "fr"
type input "Votre facture 6137683 - Rue Caban | Ô plaisir des sens * Jardin * Parking * Pla…"
type textarea "Bonjour, Voici le lien pour télécharger votre facture : https://superhote.com/a…"
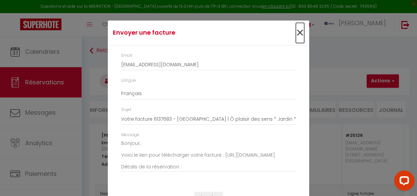
click at [297, 36] on span "×" at bounding box center [300, 33] width 8 height 20
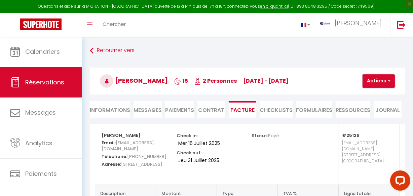
click at [384, 79] on button "Actions" at bounding box center [378, 80] width 32 height 13
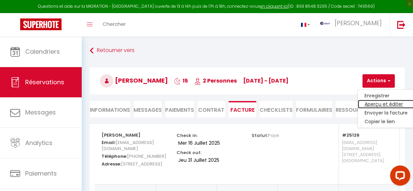
click at [370, 104] on link "Aperçu et éditer" at bounding box center [386, 104] width 56 height 9
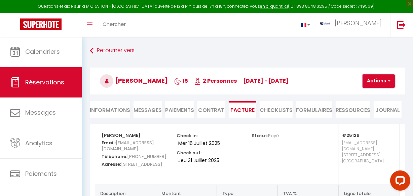
click at [383, 83] on button "Actions" at bounding box center [378, 80] width 32 height 13
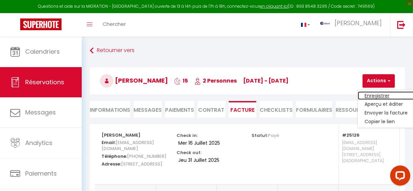
click at [380, 94] on link "Enregistrer" at bounding box center [386, 95] width 56 height 9
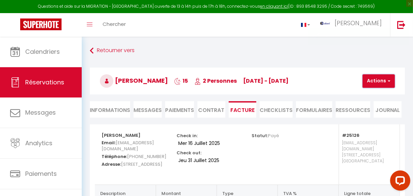
click at [382, 82] on button "Actions" at bounding box center [378, 80] width 32 height 13
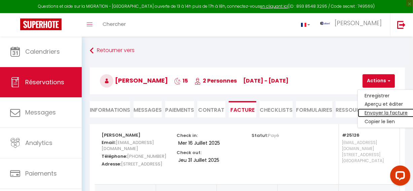
click at [384, 111] on link "Envoyer la facture" at bounding box center [386, 113] width 56 height 9
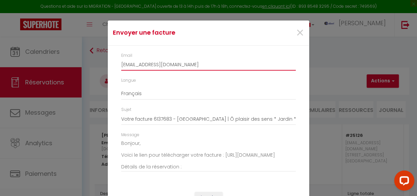
click at [158, 62] on input "jvoisi.266446@guest.booking.com" at bounding box center [208, 64] width 175 height 12
paste input "ean-michel.voisin@thalesgrop"
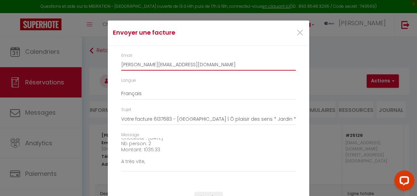
scroll to position [82, 0]
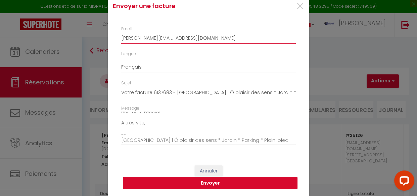
type input "jean-michel.voisin@thalesgrop.com"
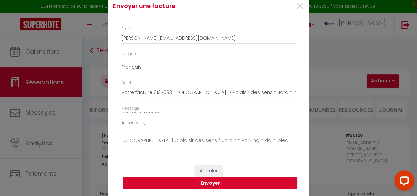
click at [227, 180] on button "Envoyer" at bounding box center [210, 183] width 175 height 13
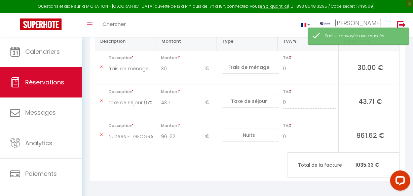
scroll to position [154, 0]
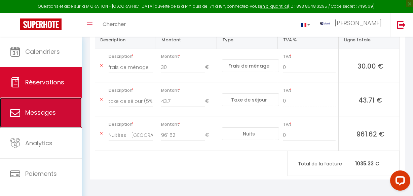
click at [54, 112] on span "Messages" at bounding box center [40, 112] width 31 height 8
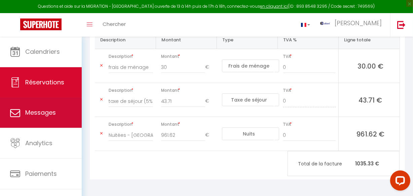
select select "message"
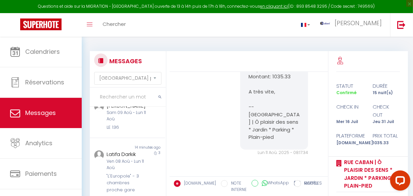
scroll to position [515, 0]
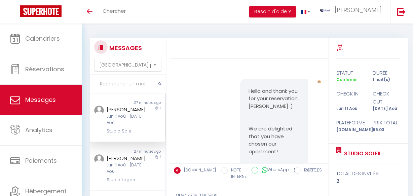
select select "message"
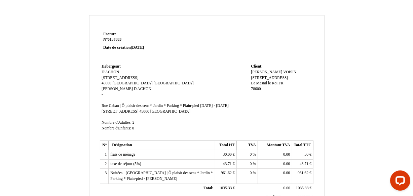
click at [282, 69] on td "Client: Client: [PERSON_NAME] VOISIN [STREET_ADDRESS] [STREET_ADDRESS]" at bounding box center [281, 100] width 64 height 77
click at [283, 71] on span "VOISIN" at bounding box center [289, 72] width 13 height 4
paste input "THALES LAS"
type input "VOISIN THALES LAS"
click at [255, 81] on span "[STREET_ADDRESS]" at bounding box center [269, 83] width 37 height 4
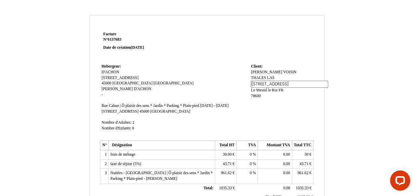
click at [253, 81] on input "[STREET_ADDRESS]" at bounding box center [289, 84] width 77 height 7
paste input "Rue [PERSON_NAME] RUNGIS"
type input "Rue [PERSON_NAME] RUNGIS"
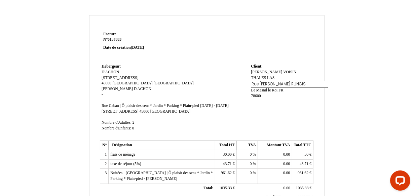
drag, startPoint x: 262, startPoint y: 79, endPoint x: 249, endPoint y: 78, distance: 13.4
click at [249, 78] on tr "Hebergeur: Hebergeur: D'[PERSON_NAME] [STREET_ADDRESS] [PERSON_NAME] D'ACHON - …" at bounding box center [206, 100] width 213 height 77
click at [272, 81] on input "Rue [PERSON_NAME] RUNGIS" at bounding box center [289, 84] width 77 height 7
click at [272, 87] on span "Le Mesnil le Roi" at bounding box center [264, 89] width 27 height 4
click at [269, 94] on div "[PERSON_NAME] LAS VOISIN THALES LAS Rue [PERSON_NAME] RUNGIS Rue [PERSON_NAME] …" at bounding box center [281, 90] width 60 height 41
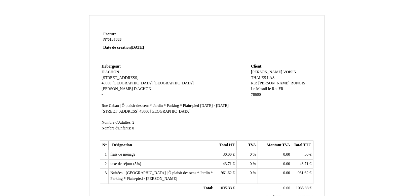
click at [257, 92] on span "78600" at bounding box center [256, 94] width 10 height 4
click at [258, 92] on input "78600" at bounding box center [289, 95] width 77 height 7
click at [258, 92] on span "78600" at bounding box center [256, 94] width 10 height 4
click at [258, 92] on input "78600" at bounding box center [289, 95] width 77 height 7
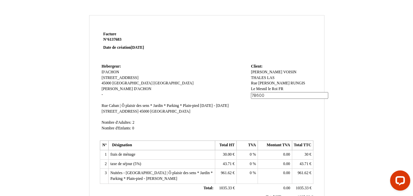
click at [258, 92] on input "78600" at bounding box center [289, 95] width 77 height 7
paste input "THALES LAS Rue Charles Lindbergh RUNGIS"
type input "THALES LAS Rue Charles Lindbergh RUNGIS"
click at [261, 100] on td "Client: Client: Jean-Michel Jean-Michel VOISIN THALES LAS VOISIN THALES LAS Rue…" at bounding box center [281, 100] width 64 height 77
click at [281, 87] on span "FR" at bounding box center [280, 89] width 5 height 4
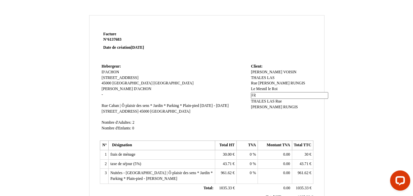
click at [252, 92] on input "FR" at bounding box center [289, 95] width 77 height 7
click at [265, 95] on span "THALES LAS Rue Charles Lindbergh RUNGIS" at bounding box center [274, 97] width 47 height 10
click at [278, 87] on span "FR" at bounding box center [280, 89] width 5 height 4
click at [251, 92] on input "FR" at bounding box center [289, 95] width 77 height 7
paste input "78600"
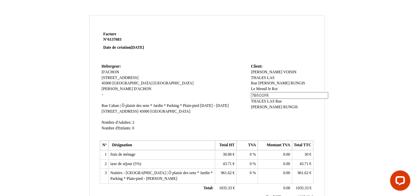
type input "78600 FR"
click at [269, 104] on td "Client: Client: Jean-Michel Jean-Michel VOISIN THALES LAS VOISIN THALES LAS Rue…" at bounding box center [281, 100] width 64 height 77
